Goal: Register for event/course

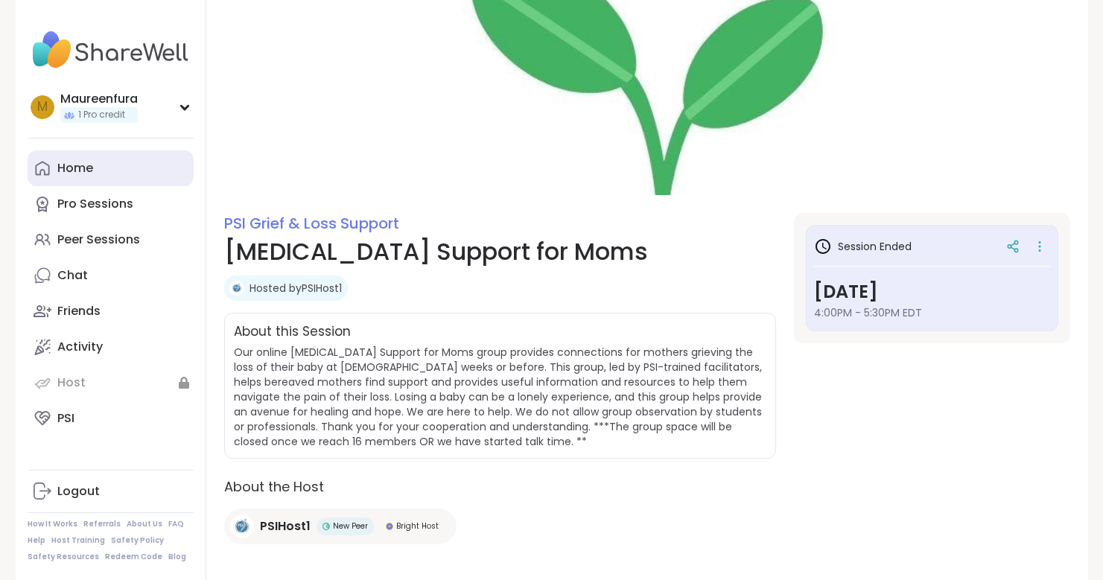
click at [79, 173] on div "Home" at bounding box center [75, 168] width 36 height 16
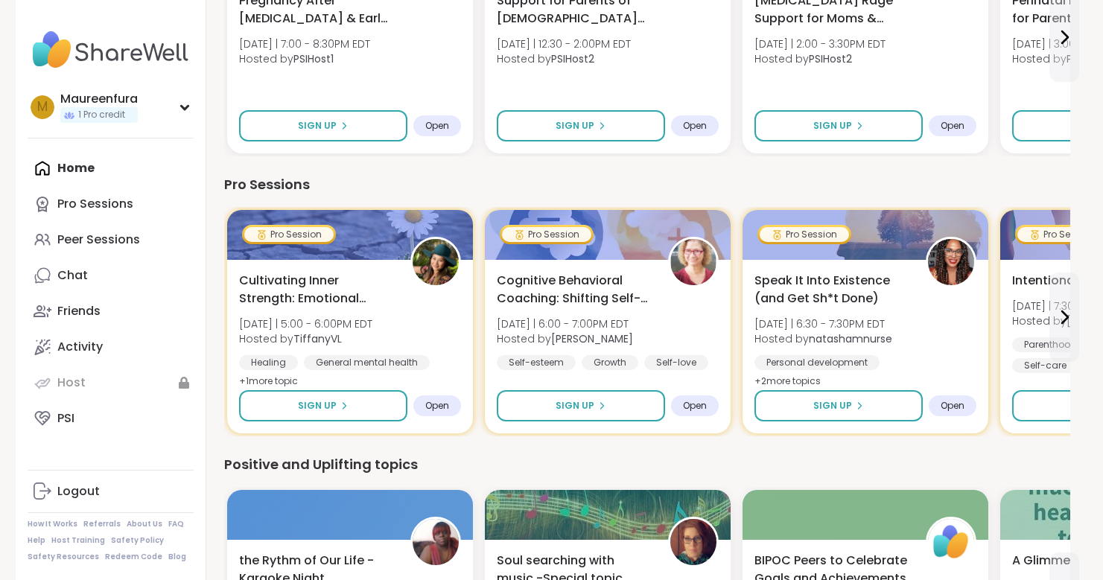
scroll to position [268, 0]
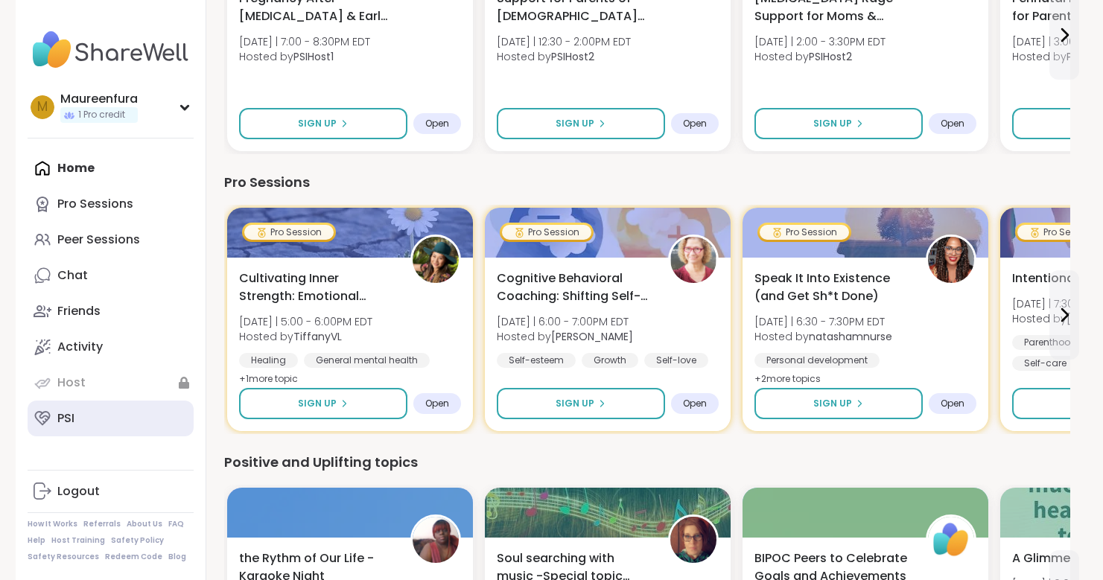
click at [77, 413] on link "PSI" at bounding box center [111, 419] width 166 height 36
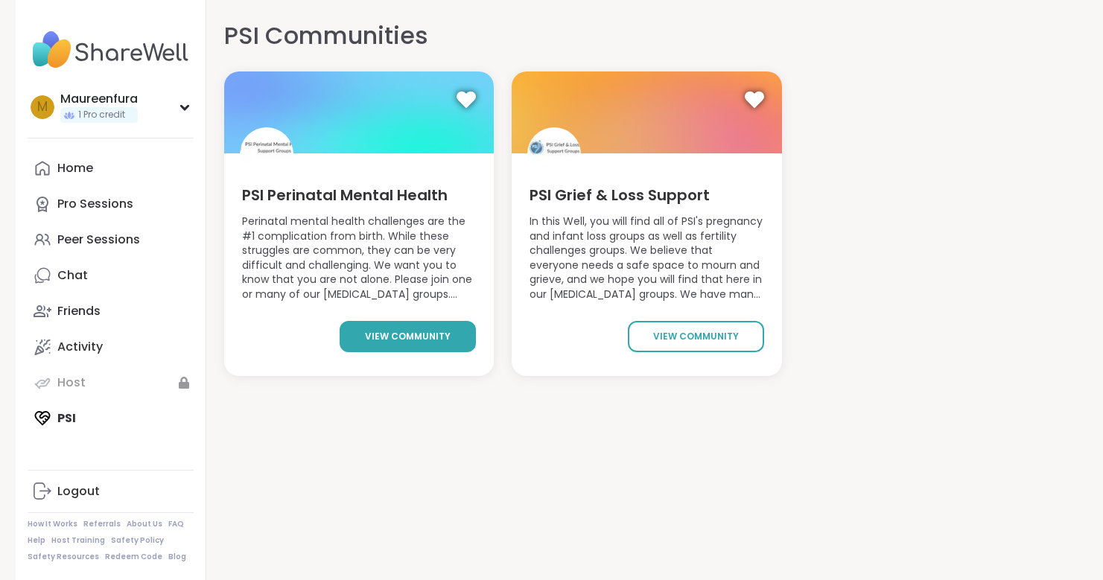
click at [437, 336] on span "view community" at bounding box center [408, 336] width 86 height 13
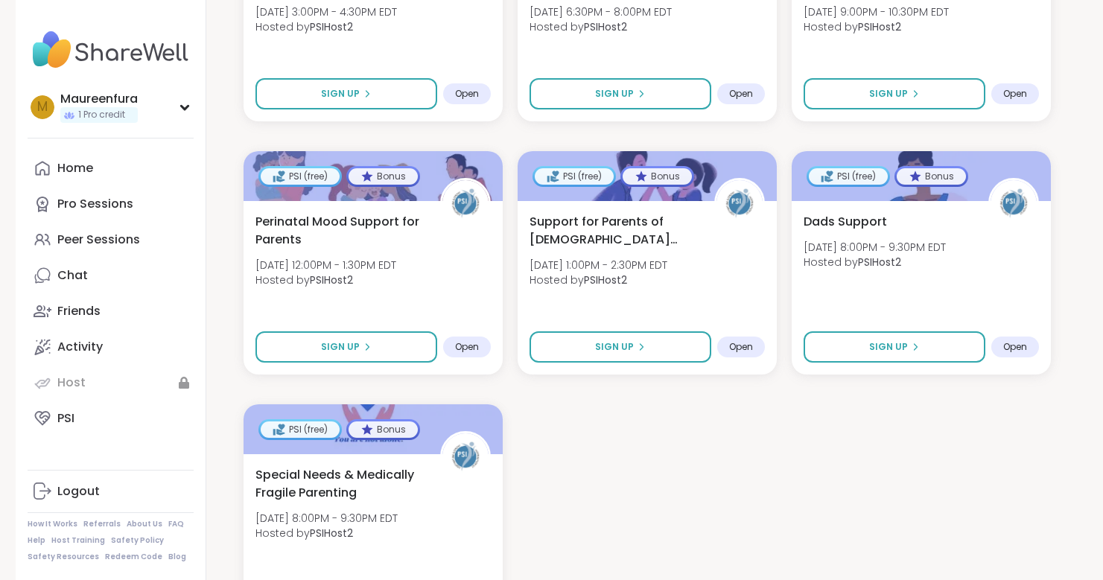
scroll to position [1987, 0]
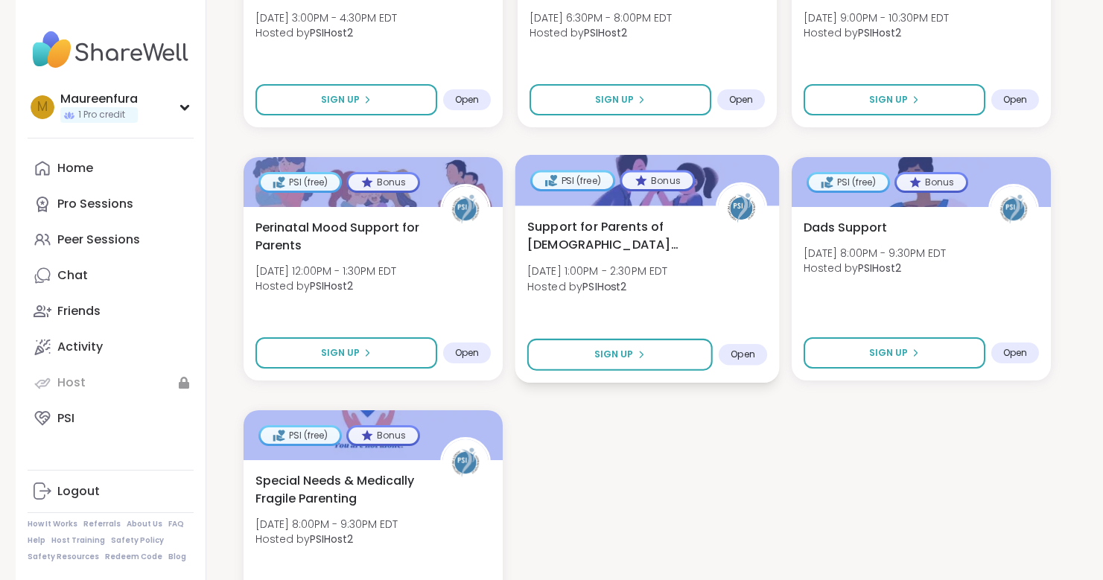
click at [636, 277] on span "[DATE] 1:00PM - 2:30PM EDT" at bounding box center [597, 271] width 141 height 15
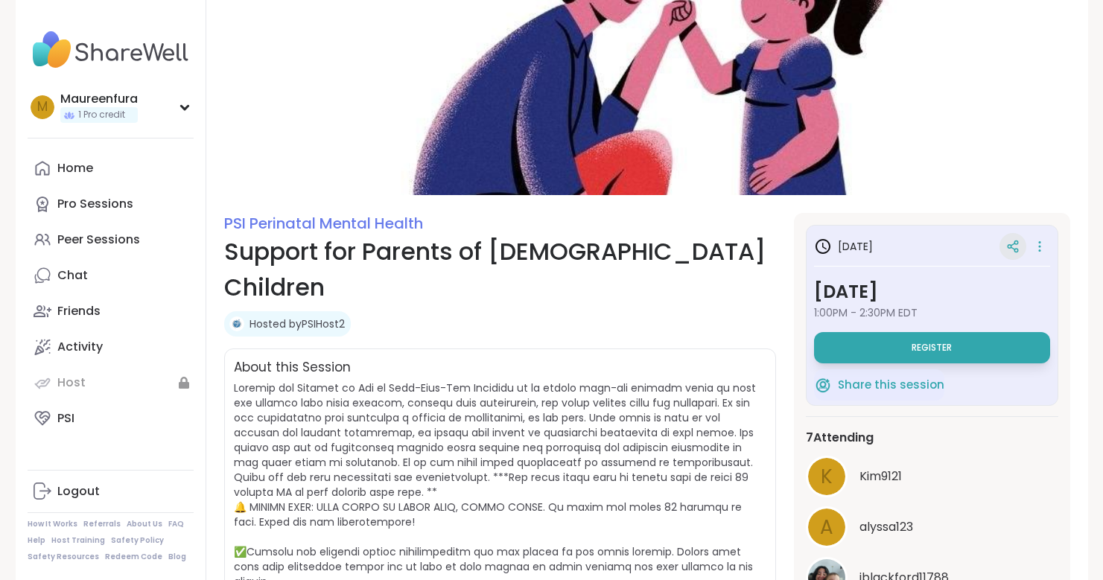
click at [1016, 245] on icon at bounding box center [1012, 246] width 13 height 13
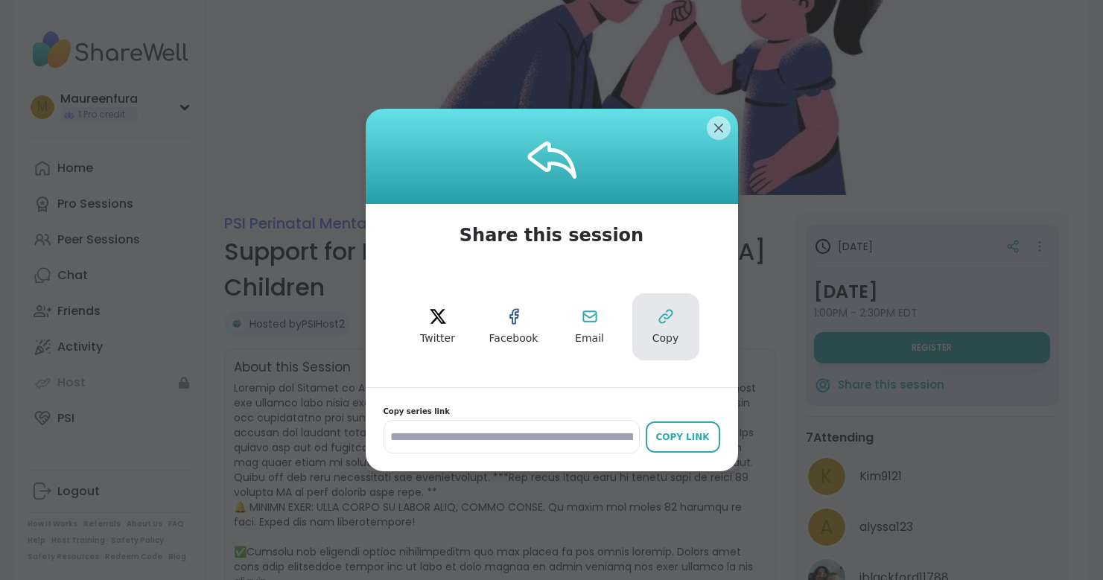
click at [660, 327] on button "Copy" at bounding box center [665, 326] width 67 height 67
